Goal: Task Accomplishment & Management: Use online tool/utility

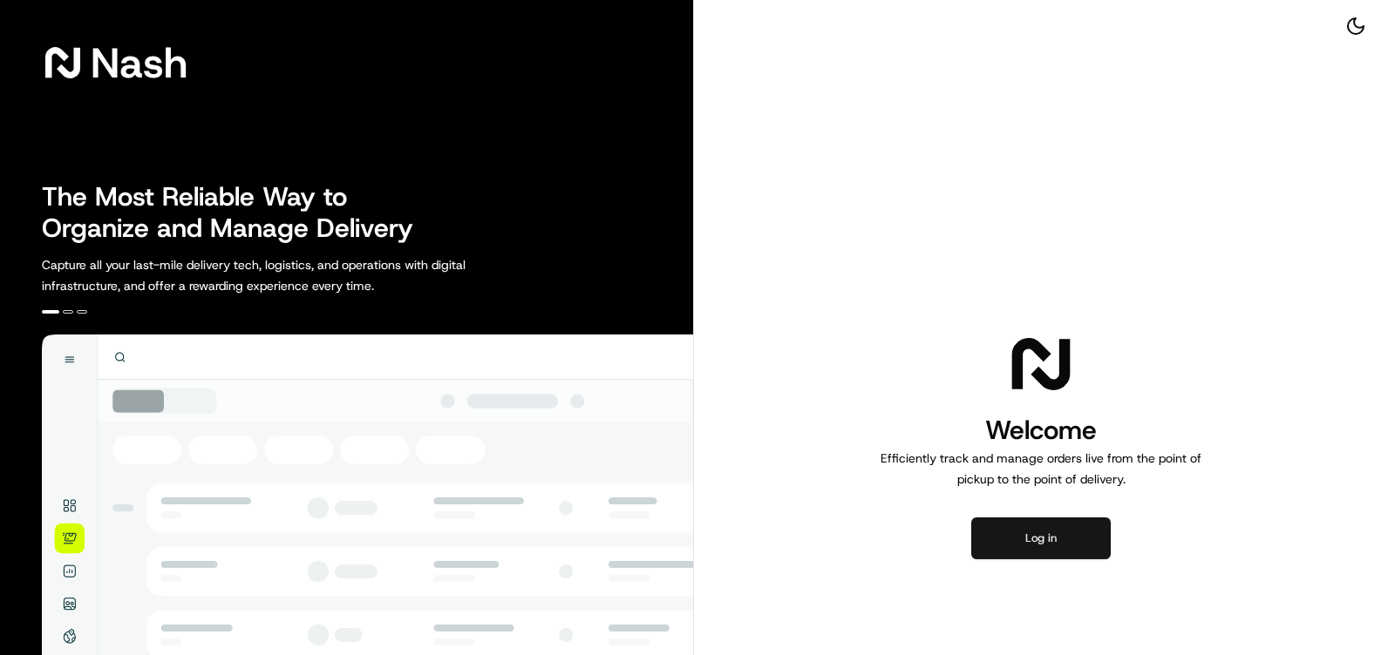
click at [999, 547] on button "Log in" at bounding box center [1040, 539] width 139 height 42
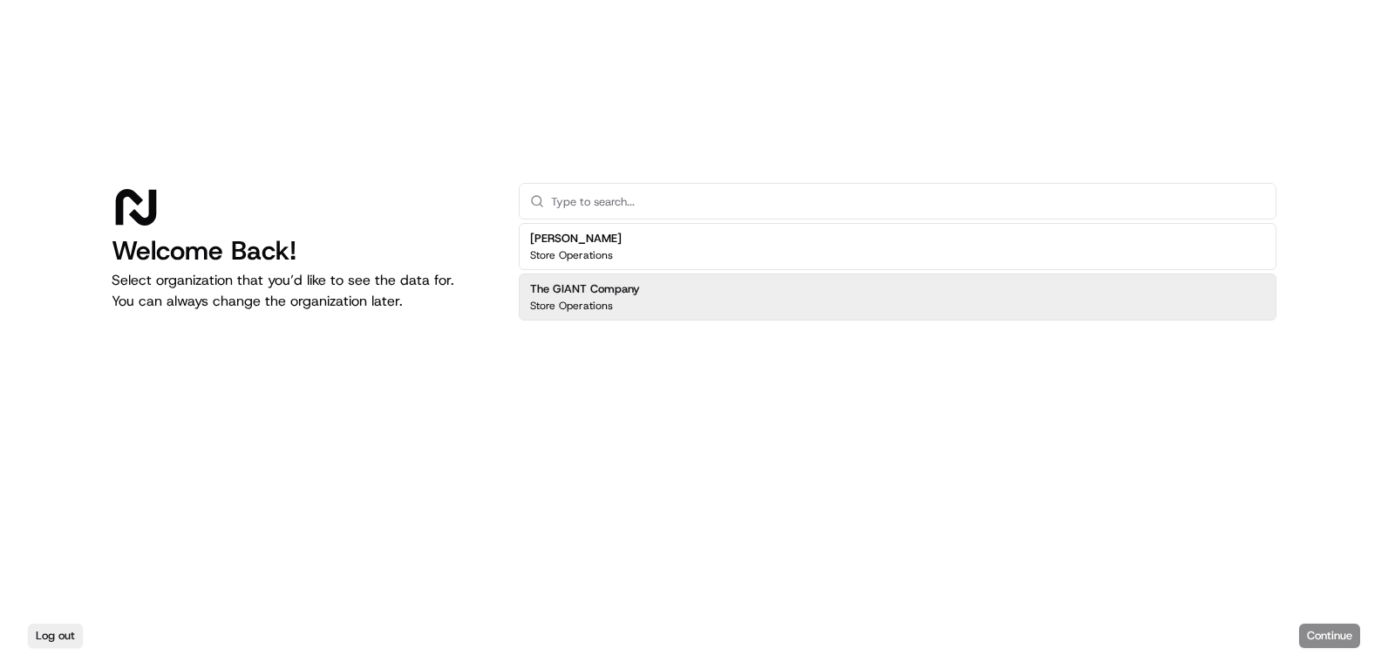
click at [869, 279] on div "The GIANT Company Store Operations" at bounding box center [897, 297] width 757 height 47
click at [1319, 639] on button "Continue" at bounding box center [1329, 636] width 61 height 24
